Goal: Task Accomplishment & Management: Complete application form

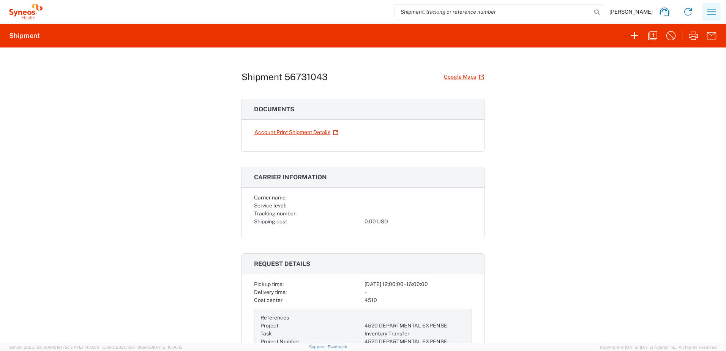
click at [718, 12] on button "button" at bounding box center [711, 12] width 18 height 18
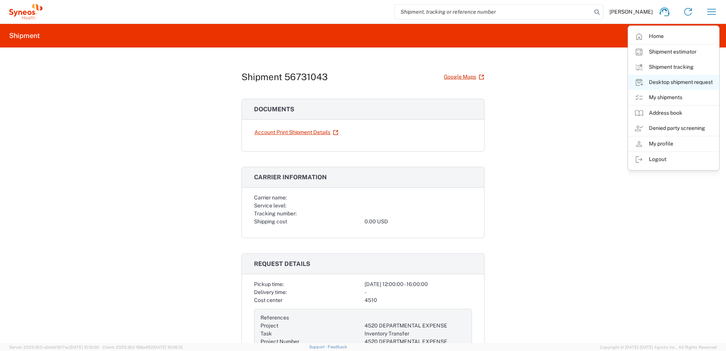
click at [672, 83] on link "Desktop shipment request" at bounding box center [673, 82] width 90 height 15
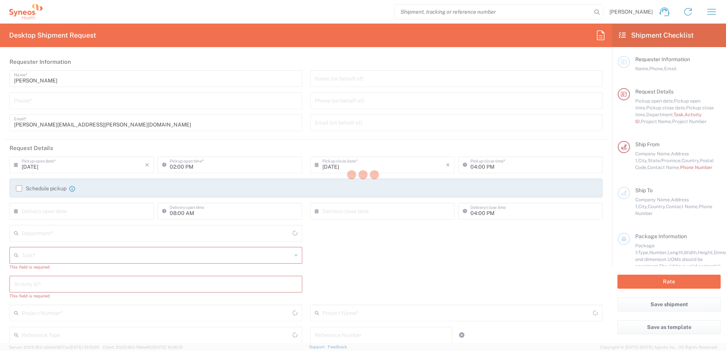
type input "4510"
type input "[US_STATE]"
type input "[GEOGRAPHIC_DATA]"
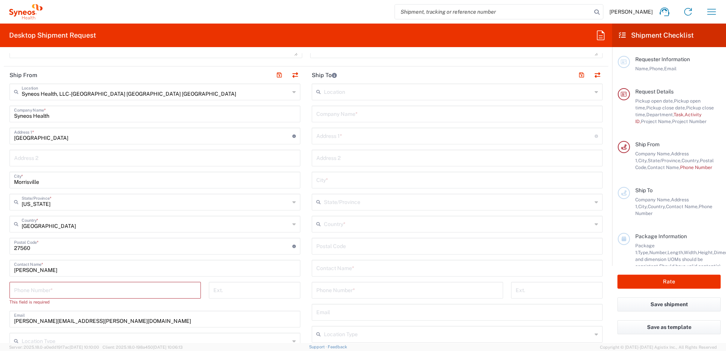
scroll to position [417, 0]
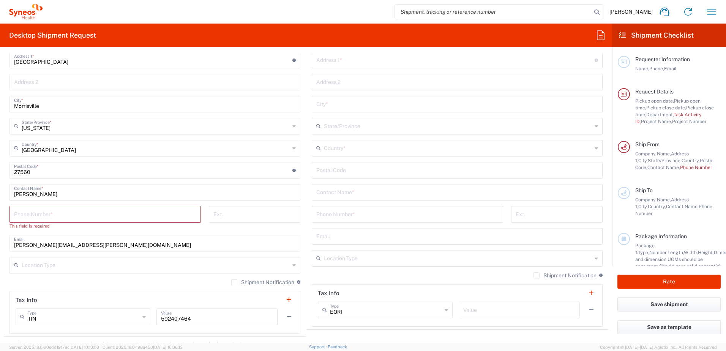
click at [336, 209] on input "tel" at bounding box center [407, 213] width 182 height 13
click at [342, 190] on input "text" at bounding box center [457, 191] width 282 height 13
paste input "[PERSON_NAME]"
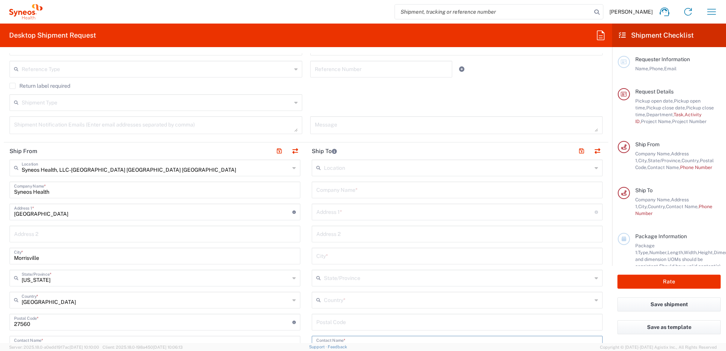
type input "[PERSON_NAME]"
click at [334, 195] on input "text" at bounding box center [457, 189] width 282 height 13
paste input "[PERSON_NAME]"
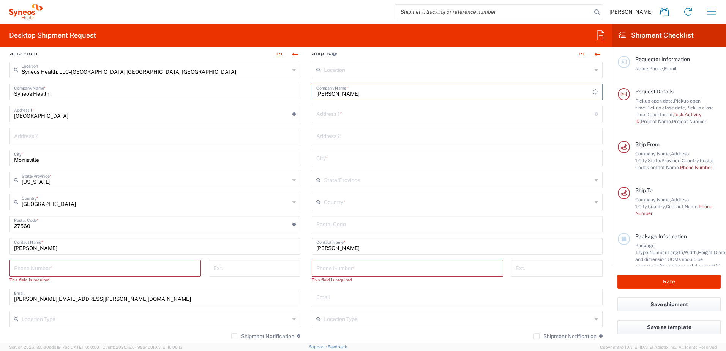
scroll to position [379, 0]
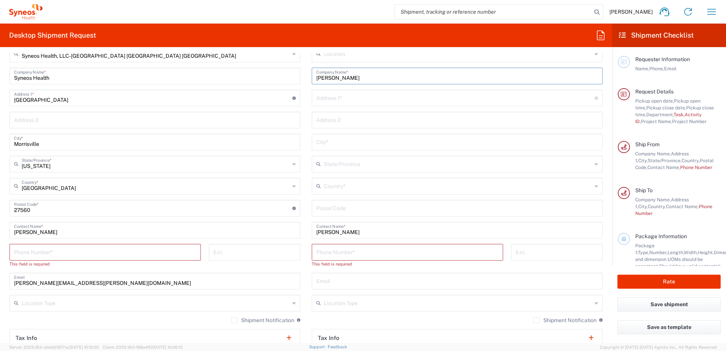
type input "[PERSON_NAME]"
click at [351, 189] on input "text" at bounding box center [458, 185] width 268 height 13
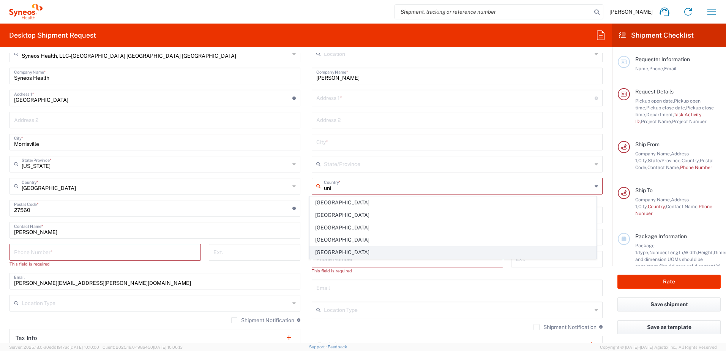
click at [328, 252] on span "[GEOGRAPHIC_DATA]" at bounding box center [453, 252] width 287 height 12
type input "[GEOGRAPHIC_DATA]"
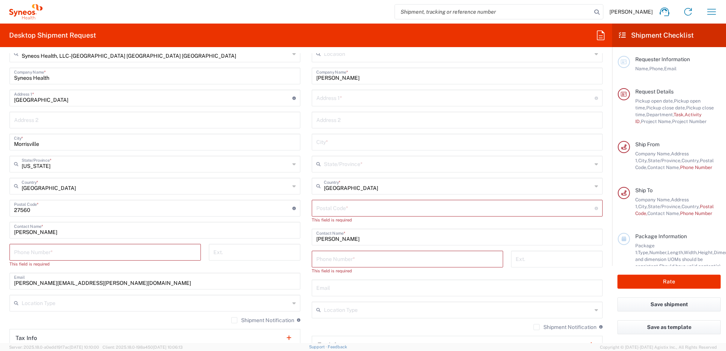
click at [324, 211] on input "undefined" at bounding box center [455, 207] width 278 height 13
paste input "27703"
type input "27703"
click at [329, 260] on div "Phone Number *" at bounding box center [407, 252] width 191 height 17
click at [330, 257] on input "tel" at bounding box center [407, 251] width 182 height 13
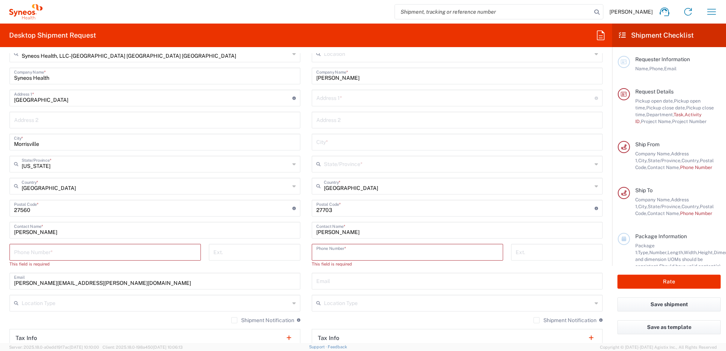
paste input "[PHONE_NUMBER]"
type input "[PHONE_NUMBER]"
click at [368, 279] on input "text" at bounding box center [457, 273] width 282 height 13
paste input "[EMAIL_ADDRESS][DOMAIN_NAME]"
type input "[EMAIL_ADDRESS][DOMAIN_NAME]"
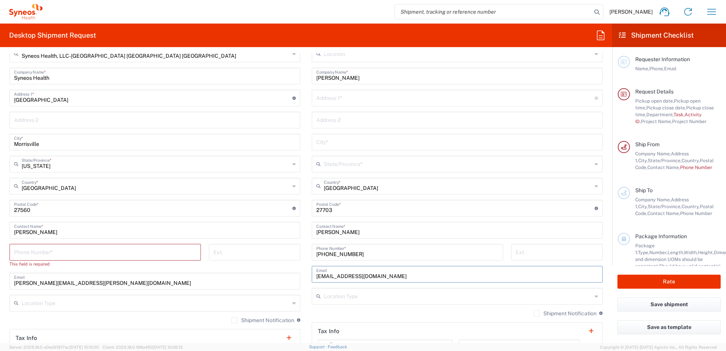
click at [384, 297] on input "text" at bounding box center [458, 295] width 268 height 13
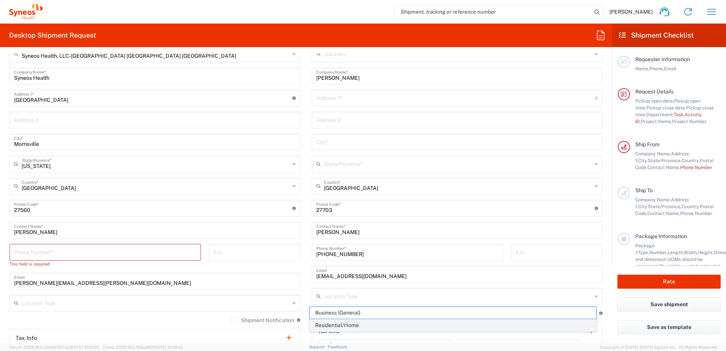
click at [363, 324] on span "Residential/Home" at bounding box center [453, 325] width 287 height 12
type input "Residential/Home"
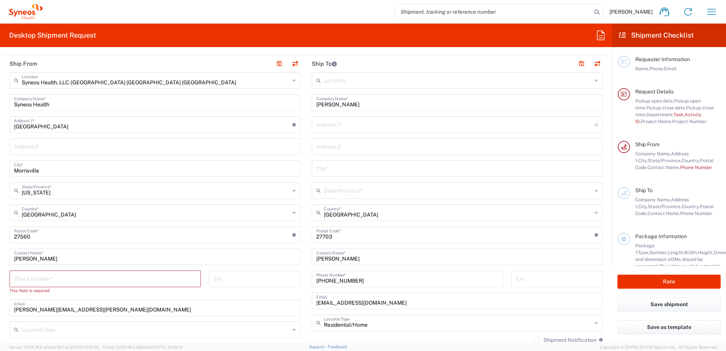
scroll to position [342, 0]
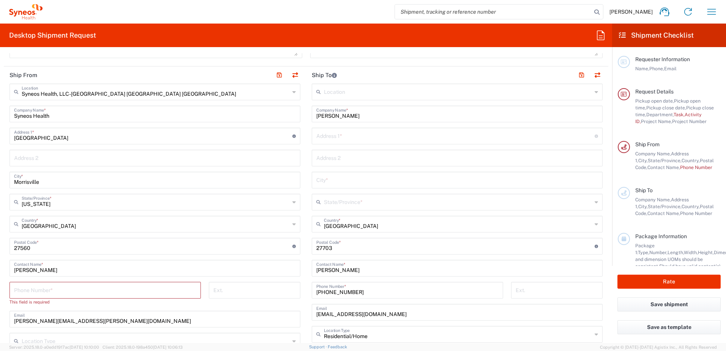
drag, startPoint x: 343, startPoint y: 184, endPoint x: 345, endPoint y: 187, distance: 3.9
click at [343, 184] on input "text" at bounding box center [457, 179] width 282 height 13
paste input "[GEOGRAPHIC_DATA]"
type input "[GEOGRAPHIC_DATA]"
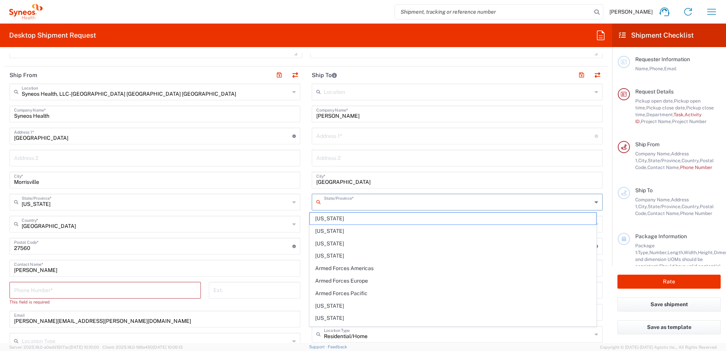
click at [345, 205] on input "text" at bounding box center [458, 201] width 268 height 13
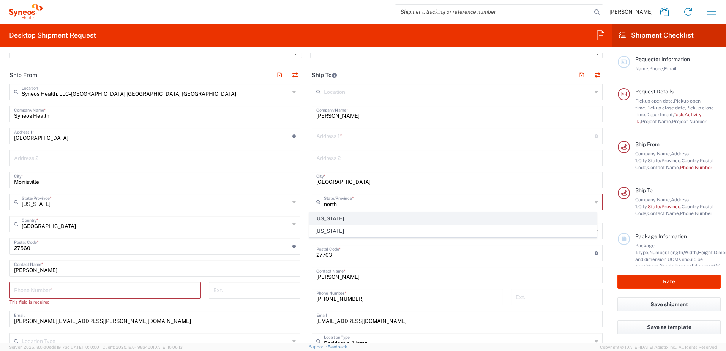
click at [327, 220] on span "[US_STATE]" at bounding box center [453, 219] width 287 height 12
type input "[US_STATE]"
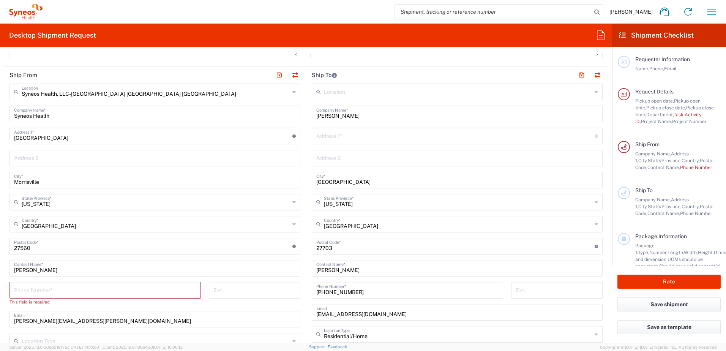
click at [340, 135] on input "text" at bounding box center [455, 135] width 278 height 13
paste input "[STREET_ADDRESS]"
type input "[STREET_ADDRESS]"
click at [44, 293] on input "tel" at bounding box center [105, 289] width 182 height 13
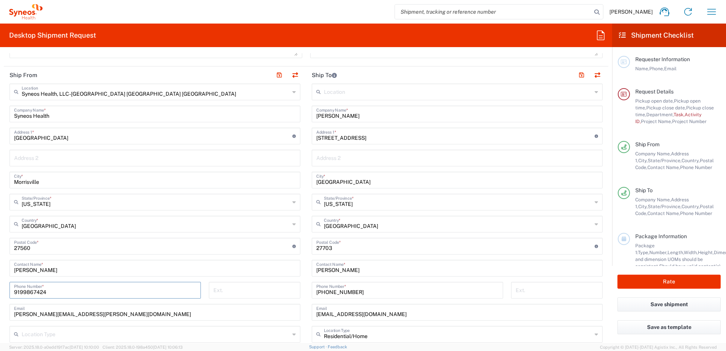
click at [36, 292] on input "9199867424" at bounding box center [105, 289] width 182 height 13
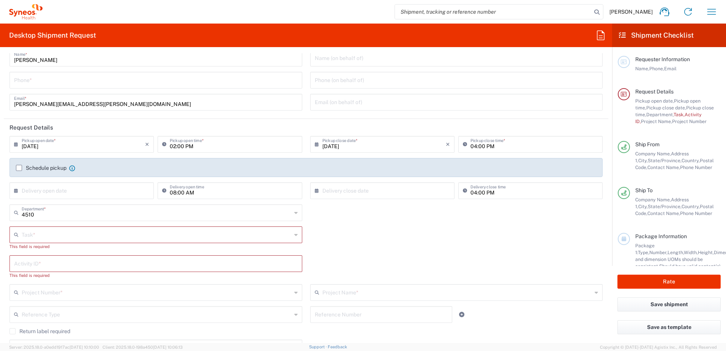
scroll to position [0, 0]
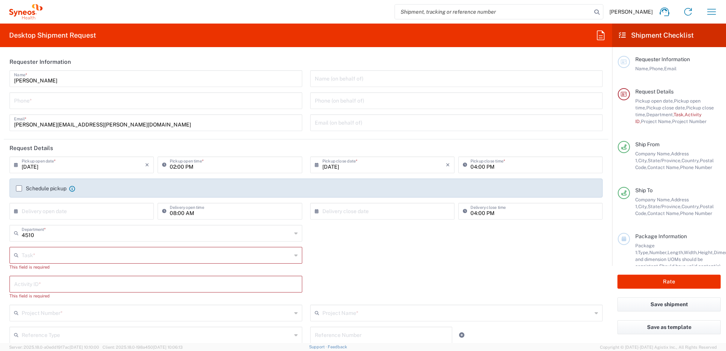
type input "9199867424"
click at [34, 93] on input "tel" at bounding box center [155, 99] width 283 height 13
paste input "9199867424"
type input "9199867424"
click at [66, 255] on input "text" at bounding box center [157, 254] width 270 height 13
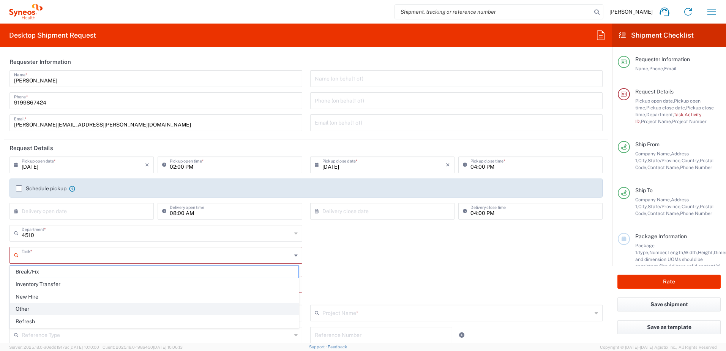
click at [33, 306] on span "Other" at bounding box center [154, 309] width 288 height 12
type input "Other"
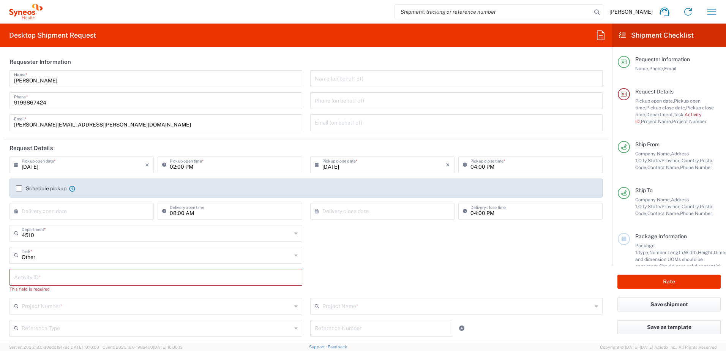
click at [49, 283] on input "text" at bounding box center [155, 276] width 283 height 13
paste input "SCTASK2700331"
type input "SCTASK2700331"
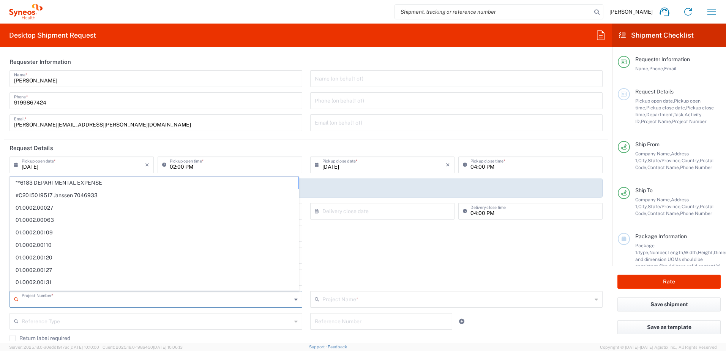
click at [46, 301] on input "text" at bounding box center [157, 298] width 270 height 13
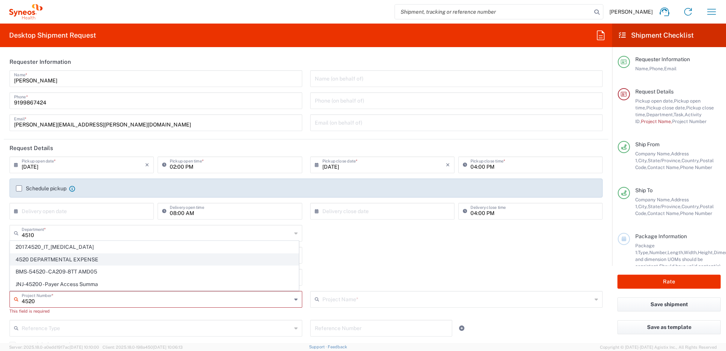
click at [54, 258] on span "4520 DEPARTMENTAL EXPENSE" at bounding box center [154, 259] width 288 height 12
type input "4520 DEPARTMENTAL EXPENSE"
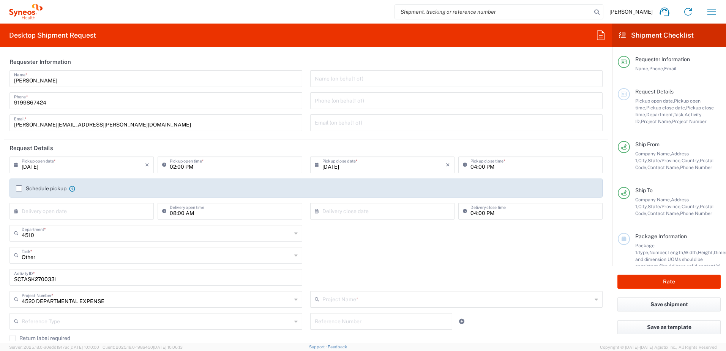
type input "4520 DEPARTMENTAL EXPENSE"
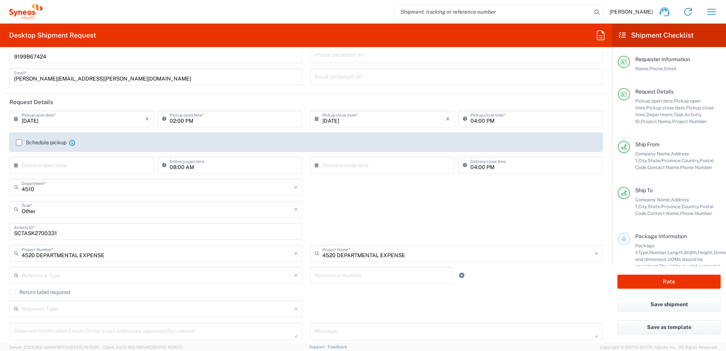
scroll to position [114, 0]
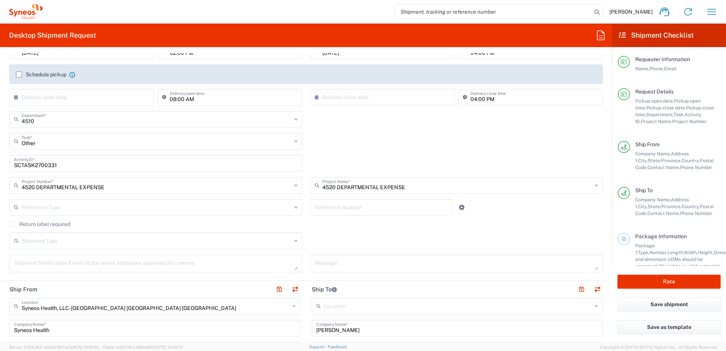
click at [20, 224] on label "Return label required" at bounding box center [39, 224] width 61 height 6
click at [13, 224] on input "Return label required" at bounding box center [13, 224] width 0 height 0
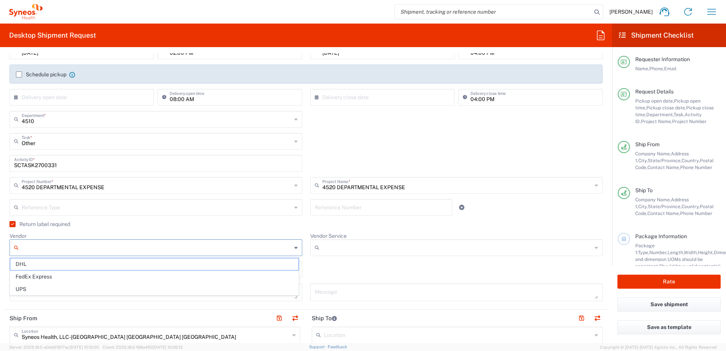
click at [51, 247] on input "Vendor" at bounding box center [157, 247] width 270 height 12
click at [54, 265] on span "DHL" at bounding box center [154, 264] width 288 height 12
click at [45, 239] on agx-dropdown-control "Vendor DHL DHL FedEx Express UPS" at bounding box center [155, 244] width 293 height 24
type input "DHL"
drag, startPoint x: 50, startPoint y: 250, endPoint x: 7, endPoint y: 248, distance: 43.3
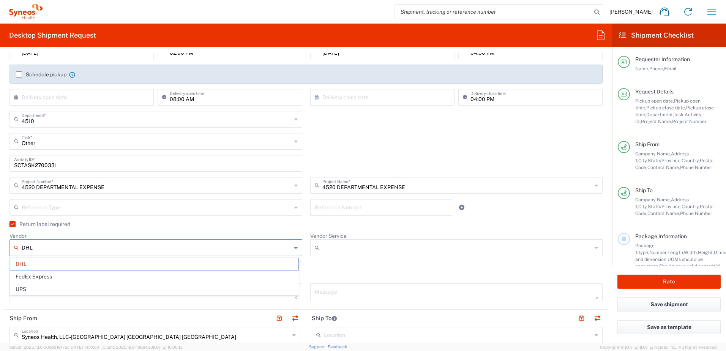
click at [7, 248] on div "Vendor DHL DHL FedEx Express UPS" at bounding box center [156, 246] width 301 height 29
click at [31, 283] on span "UPS" at bounding box center [154, 289] width 288 height 12
type input "UPS"
click at [329, 245] on input "Vendor Service" at bounding box center [457, 247] width 270 height 12
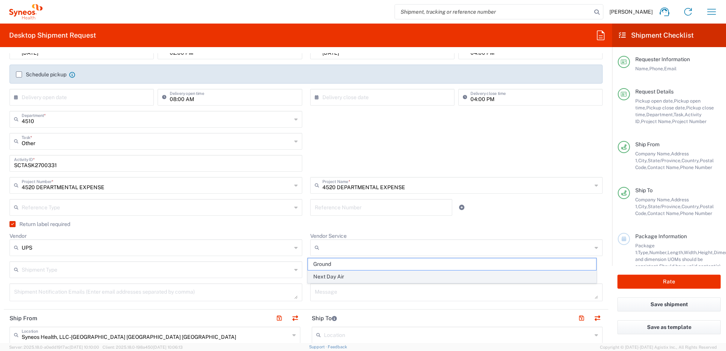
click at [326, 276] on span "Next Day Air" at bounding box center [452, 277] width 288 height 12
type input "Next Day Air"
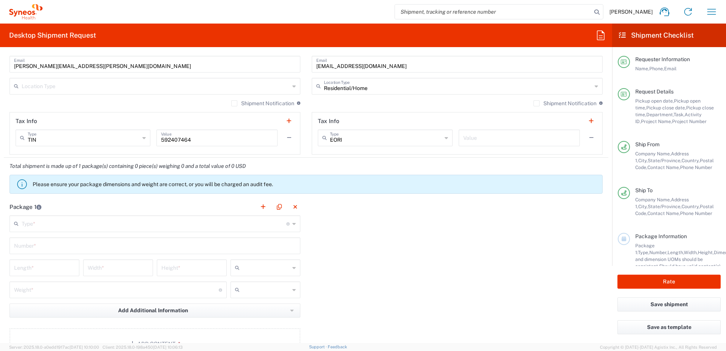
scroll to position [607, 0]
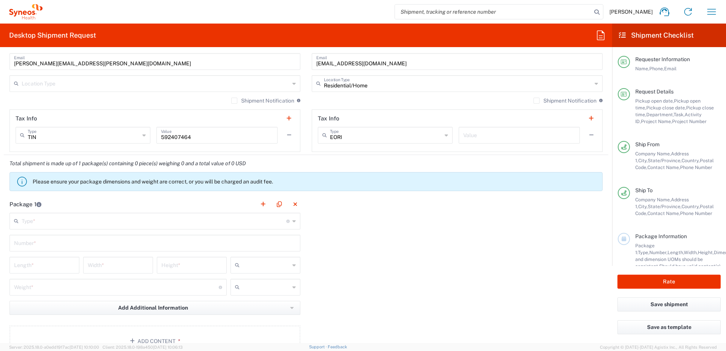
click at [62, 215] on input "text" at bounding box center [154, 220] width 265 height 13
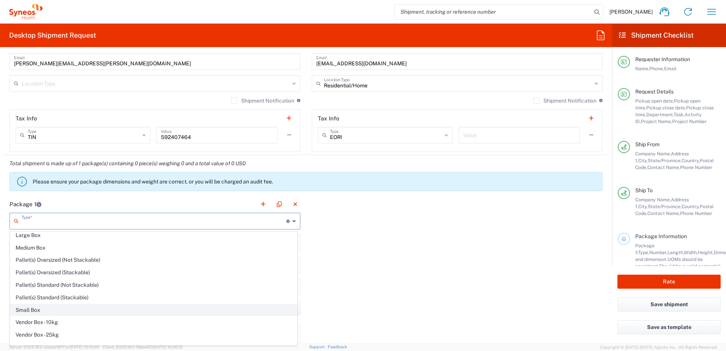
scroll to position [23, 0]
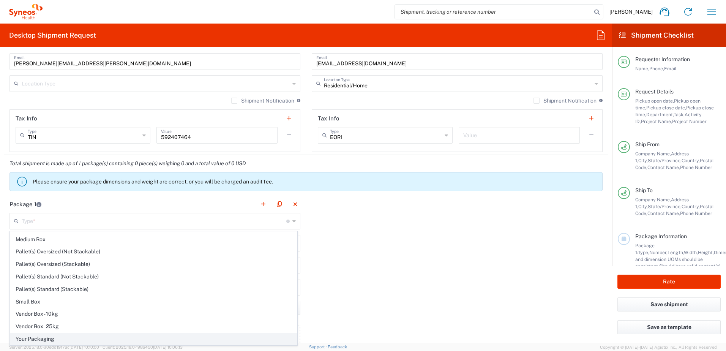
click at [54, 338] on span "Your Packaging" at bounding box center [153, 339] width 287 height 12
type input "Your Packaging"
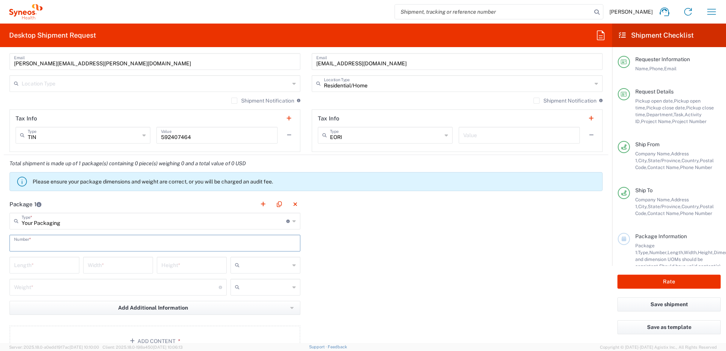
click at [30, 238] on input "text" at bounding box center [155, 242] width 282 height 13
type input "1"
click at [39, 271] on div "Length *" at bounding box center [44, 265] width 70 height 17
type input "14"
click at [127, 267] on input "number" at bounding box center [118, 264] width 61 height 13
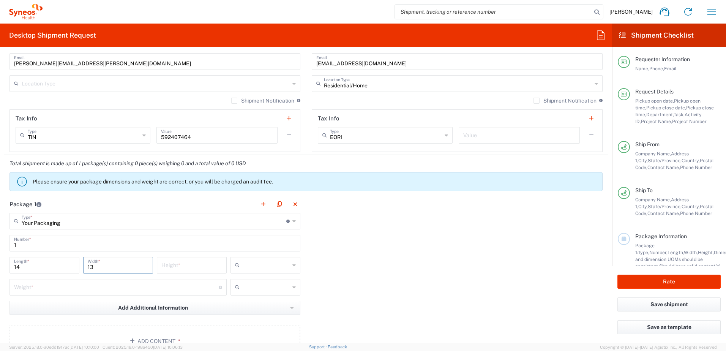
type input "13"
click at [181, 254] on main "Your Packaging Type * Material used to package goods Envelope Large Box Medium …" at bounding box center [155, 286] width 302 height 146
click at [180, 259] on input "number" at bounding box center [191, 264] width 61 height 13
type input "4"
click at [274, 262] on input "text" at bounding box center [265, 265] width 47 height 12
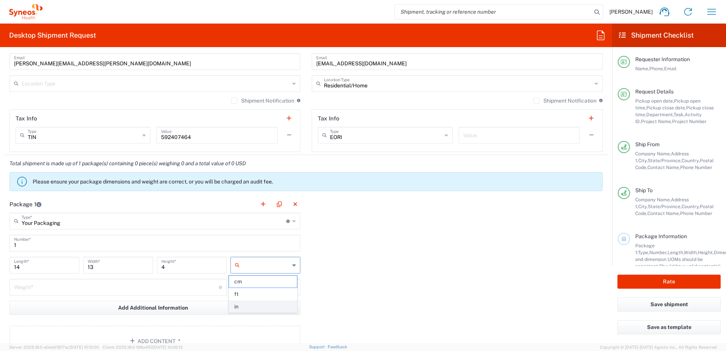
click at [246, 307] on span "in" at bounding box center [263, 307] width 68 height 12
type input "in"
click at [102, 293] on div "Weight * Total weight of package(s) in pounds or kilograms" at bounding box center [117, 287] width 217 height 17
click at [98, 290] on input "number" at bounding box center [116, 286] width 205 height 13
type input "5"
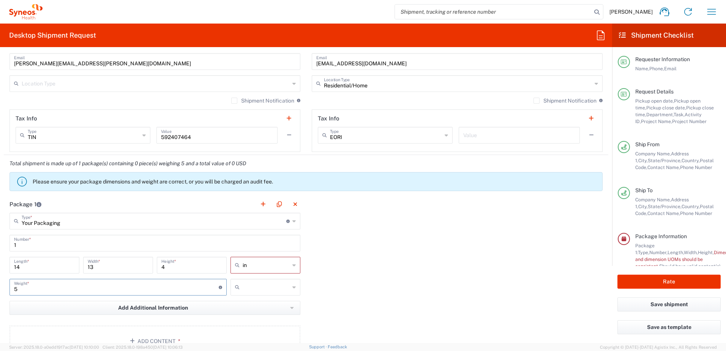
click at [242, 285] on input "text" at bounding box center [265, 287] width 47 height 12
click at [246, 315] on span "lbs" at bounding box center [263, 316] width 68 height 12
type input "lbs"
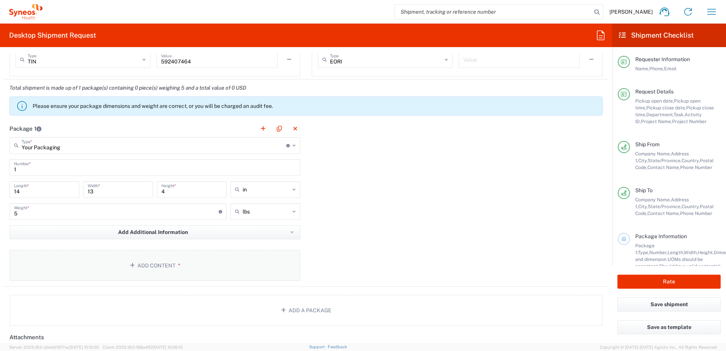
scroll to position [683, 0]
click at [159, 265] on button "Add Content *" at bounding box center [154, 264] width 291 height 31
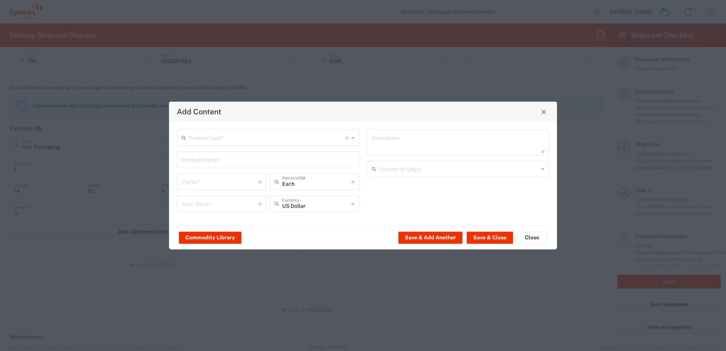
click at [219, 134] on input "text" at bounding box center [267, 137] width 156 height 13
click at [213, 165] on span "General Commodity" at bounding box center [268, 167] width 181 height 12
type input "General Commodity"
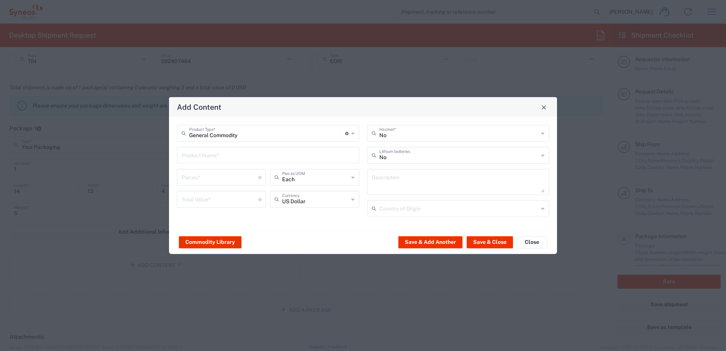
click at [209, 151] on input "text" at bounding box center [267, 154] width 173 height 13
click at [224, 168] on div "Laptop Dell 5420" at bounding box center [268, 173] width 181 height 13
type input "Laptop Dell 5420"
type textarea "Laptop Latitude Dell 5420"
type input "[GEOGRAPHIC_DATA]"
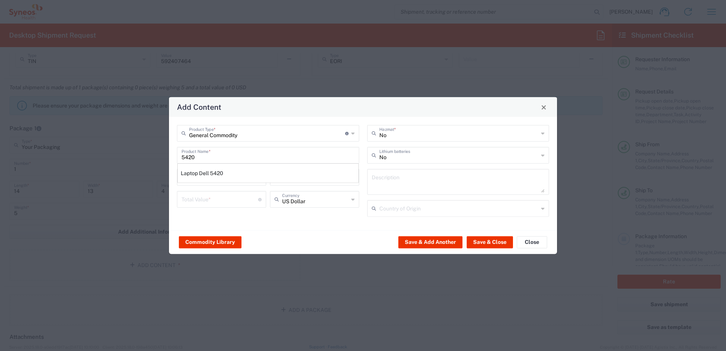
type input "Yes"
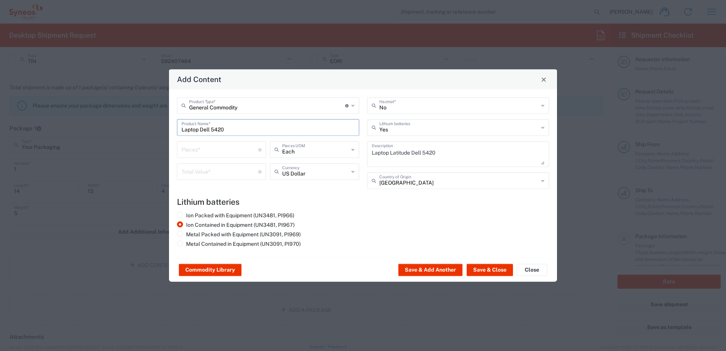
click at [210, 146] on input "number" at bounding box center [219, 148] width 77 height 13
type input "1"
click at [206, 172] on input "number" at bounding box center [219, 170] width 77 height 13
type input "1000"
click at [499, 267] on button "Save & Close" at bounding box center [489, 270] width 46 height 12
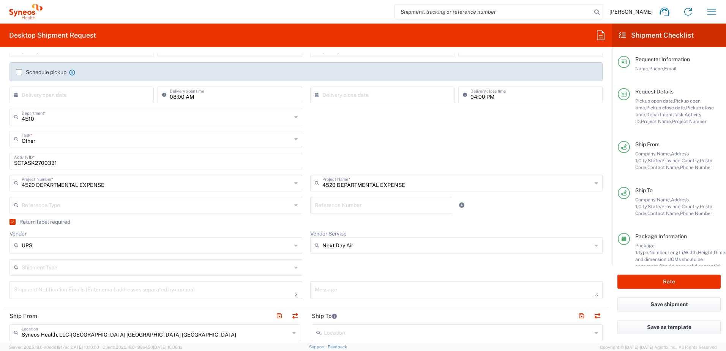
scroll to position [190, 0]
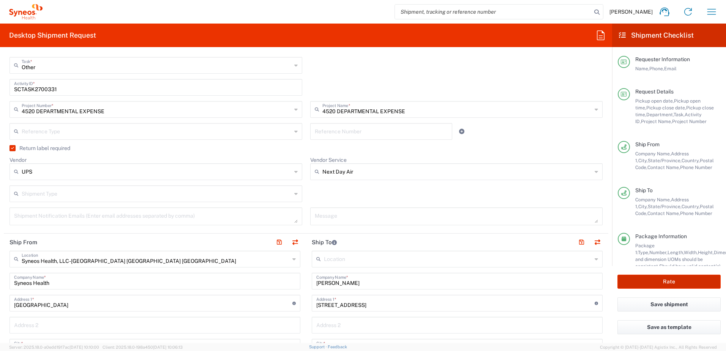
click at [659, 285] on button "Rate" at bounding box center [668, 281] width 103 height 14
type input "4520 DEPARTMENTAL EXPENSE"
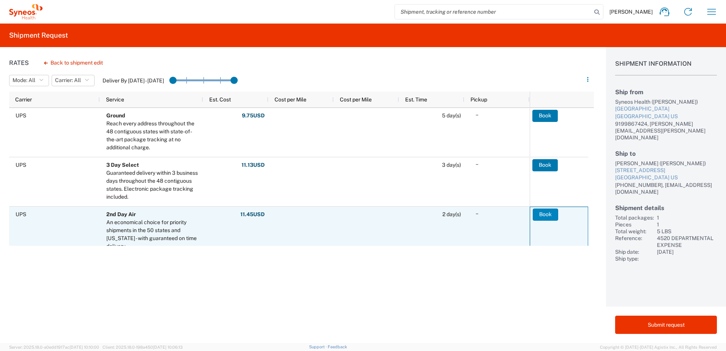
click at [546, 214] on button "Book" at bounding box center [544, 214] width 25 height 12
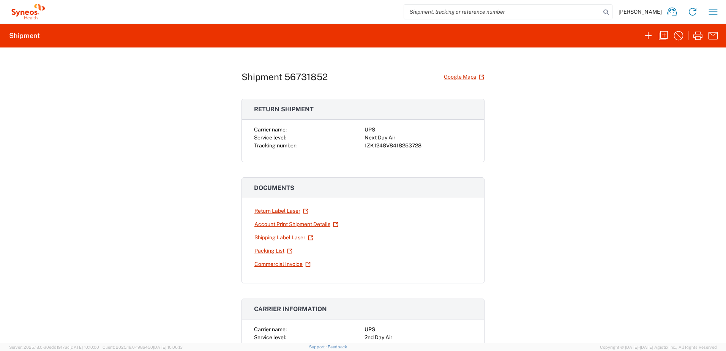
click at [388, 145] on div "1ZK1248V8418253728" at bounding box center [417, 146] width 107 height 8
copy div "1ZK1248V8418253728"
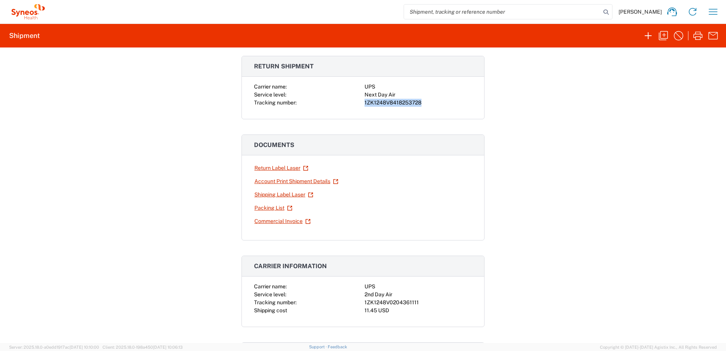
scroll to position [76, 0]
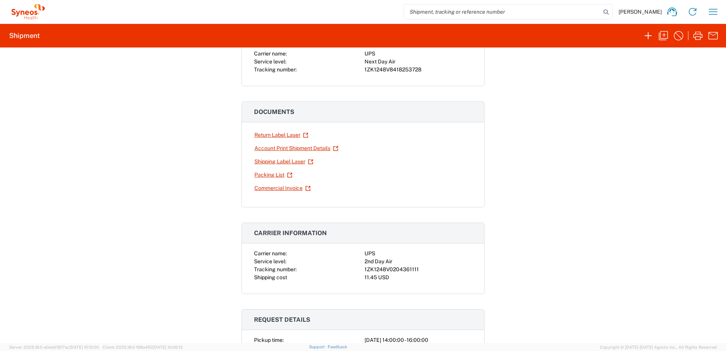
click at [393, 268] on div "1ZK1248V0204361111" at bounding box center [417, 269] width 107 height 8
copy div "1ZK1248V0204361111"
